Goal: Task Accomplishment & Management: Complete application form

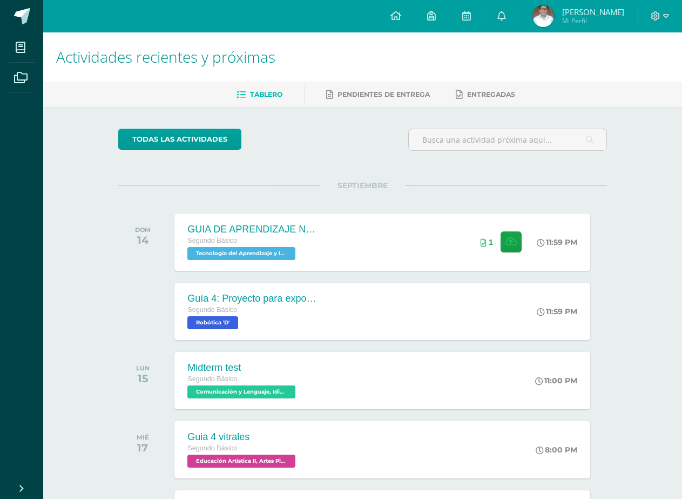
click at [388, 238] on div "GUIA DE APRENDIZAJE NO 3 Segundo Básico Tecnología del Aprendizaje y la Comunic…" at bounding box center [381, 241] width 415 height 57
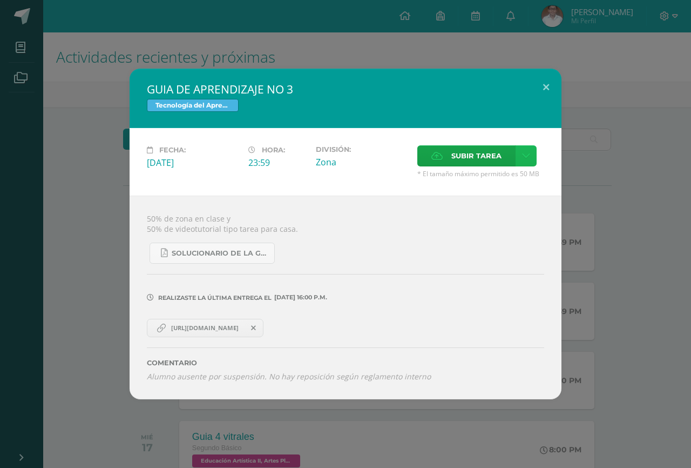
click at [525, 152] on icon at bounding box center [526, 155] width 8 height 9
click at [449, 151] on label "Subir tarea" at bounding box center [467, 155] width 98 height 21
click at [0, 0] on input "Subir tarea" at bounding box center [0, 0] width 0 height 0
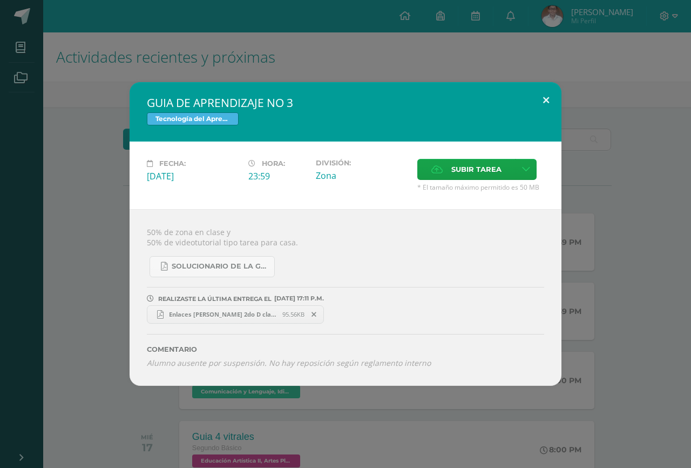
click at [542, 96] on button at bounding box center [546, 100] width 31 height 37
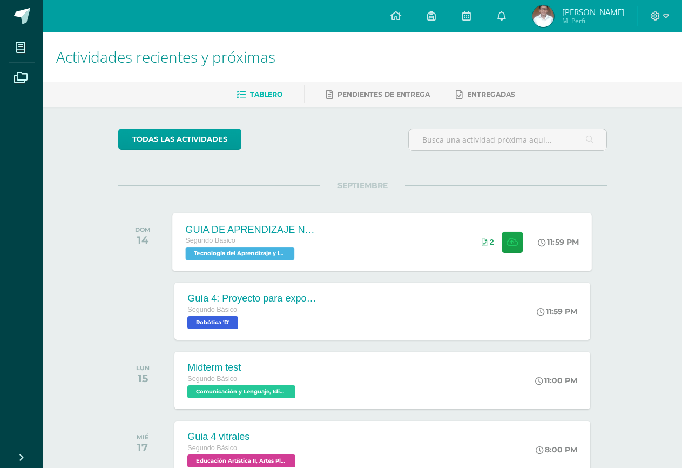
click at [385, 241] on div "GUIA DE APRENDIZAJE NO 3 Segundo Básico Tecnología del Aprendizaje y la Comunic…" at bounding box center [383, 242] width 420 height 58
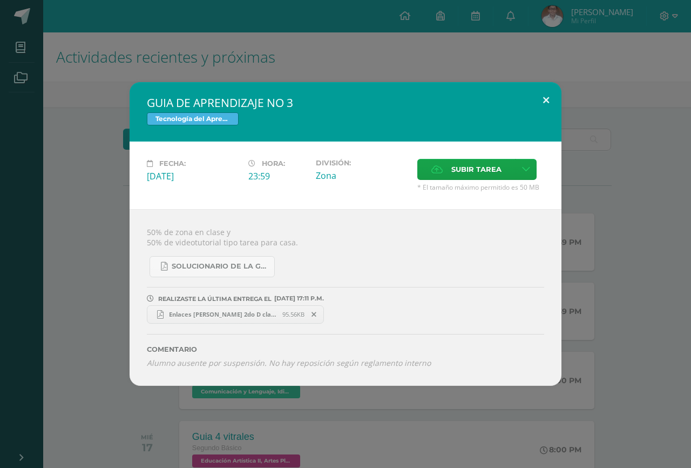
click at [541, 102] on button at bounding box center [546, 100] width 31 height 37
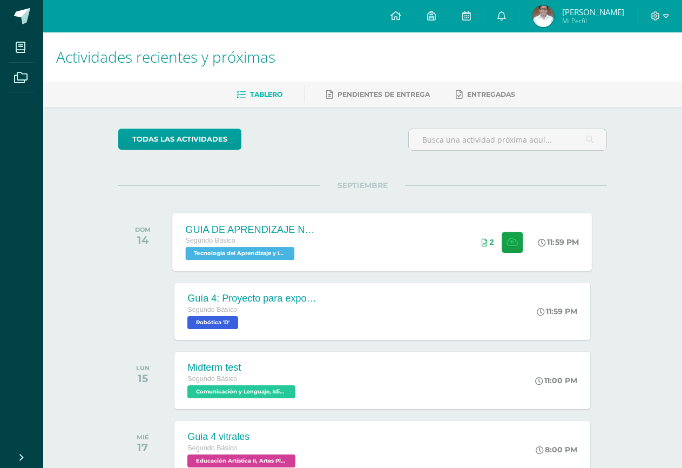
click at [482, 239] on icon at bounding box center [485, 243] width 6 height 8
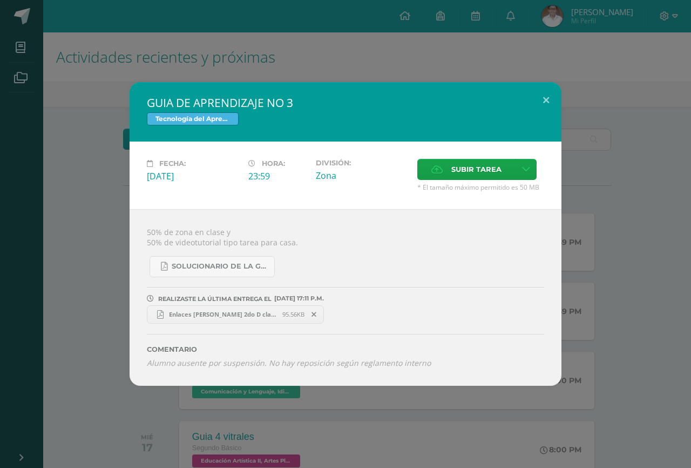
click at [331, 326] on div "Comentario Alumno ausente por suspensión. No hay reposición según reglamento in…" at bounding box center [346, 346] width 398 height 44
click at [545, 97] on button at bounding box center [546, 100] width 31 height 37
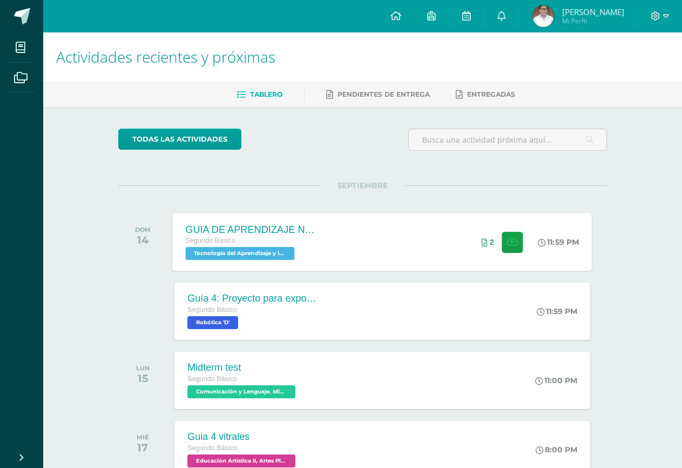
click at [376, 254] on div "GUIA DE APRENDIZAJE NO 3 Segundo Básico Tecnología del Aprendizaje y la Comunic…" at bounding box center [383, 242] width 420 height 58
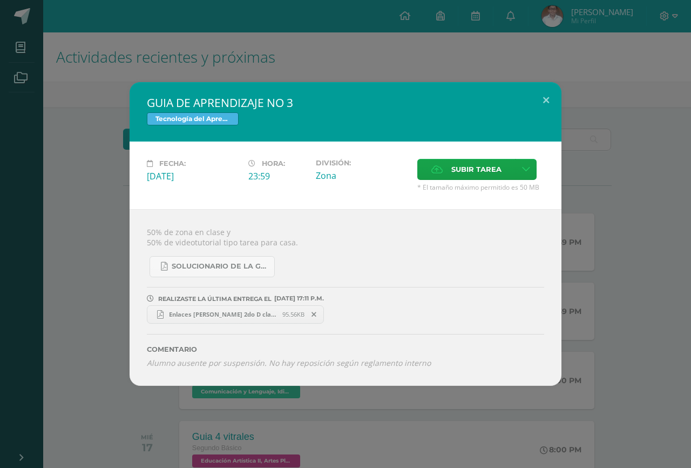
click at [257, 309] on link "Enlaces [PERSON_NAME] 2do D clave 12.pdf 95.56KB" at bounding box center [235, 314] width 177 height 18
